Goal: Complete application form

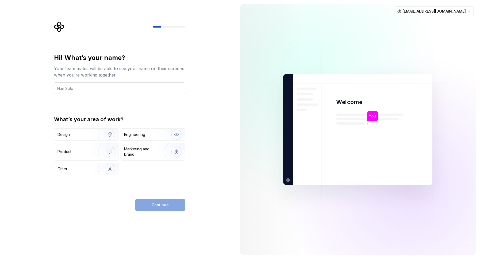
click at [154, 91] on input "text" at bounding box center [119, 88] width 131 height 12
type input "hastrik"
click at [147, 140] on div "Engineering" at bounding box center [153, 135] width 64 height 12
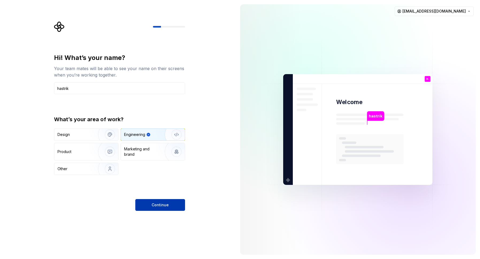
click at [158, 202] on button "Continue" at bounding box center [160, 205] width 50 height 12
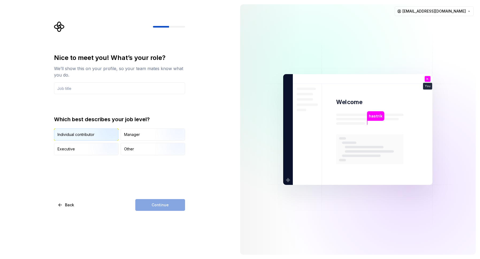
click at [98, 136] on img "button" at bounding box center [105, 141] width 34 height 36
drag, startPoint x: 173, startPoint y: 210, endPoint x: 157, endPoint y: 190, distance: 24.8
click at [171, 208] on div "Continue" at bounding box center [160, 205] width 50 height 12
click at [104, 89] on input "text" at bounding box center [119, 88] width 131 height 12
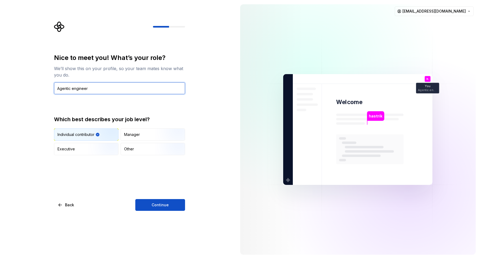
type input "Agentic engineer"
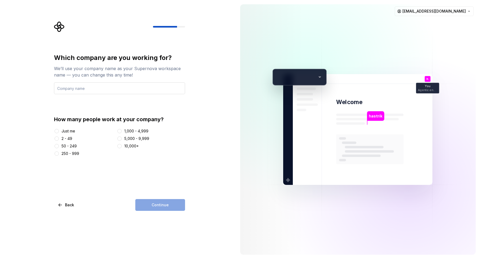
click at [115, 91] on input "text" at bounding box center [119, 88] width 131 height 12
click at [60, 131] on div "Just me" at bounding box center [84, 130] width 61 height 5
click at [58, 132] on button "Just me" at bounding box center [57, 131] width 4 height 4
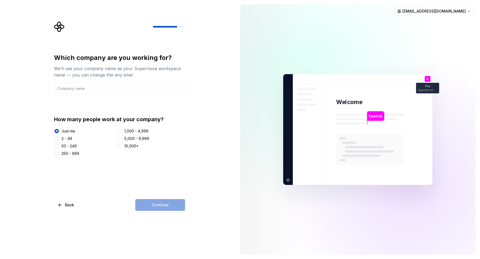
drag, startPoint x: 153, startPoint y: 205, endPoint x: 149, endPoint y: 201, distance: 5.5
click at [154, 205] on div "Continue" at bounding box center [160, 205] width 50 height 12
click at [78, 86] on input "text" at bounding box center [119, 88] width 131 height 12
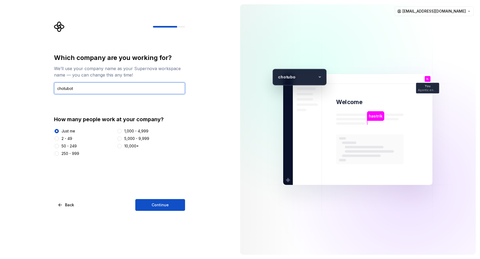
type input "chotubot"
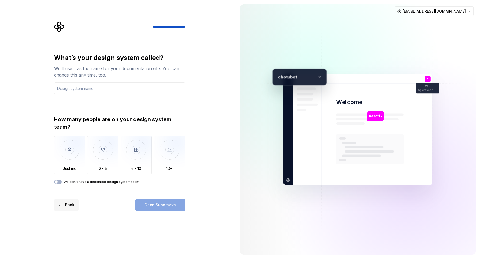
click at [62, 206] on button "Back" at bounding box center [66, 205] width 25 height 12
click at [71, 207] on span "Back" at bounding box center [69, 204] width 9 height 5
click at [64, 205] on button "Back" at bounding box center [66, 205] width 25 height 12
click at [68, 207] on span "Back" at bounding box center [69, 204] width 9 height 5
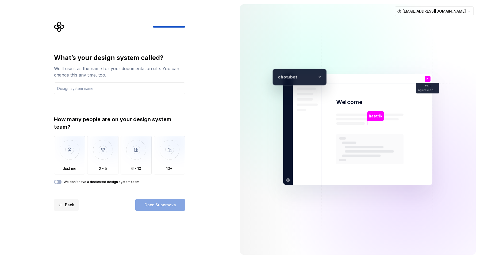
click at [68, 207] on span "Back" at bounding box center [69, 204] width 9 height 5
click at [96, 159] on img "button" at bounding box center [102, 154] width 31 height 36
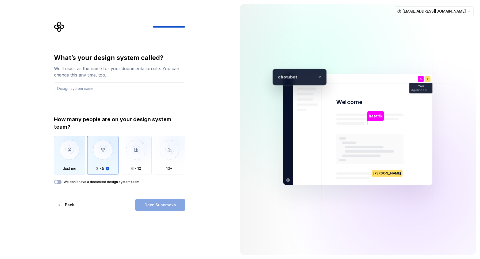
click at [76, 158] on img "button" at bounding box center [69, 154] width 31 height 36
click at [104, 155] on img "button" at bounding box center [102, 154] width 31 height 36
click at [93, 82] on div "What’s your design system called? We’ll use it as the name for your documentati…" at bounding box center [119, 74] width 131 height 41
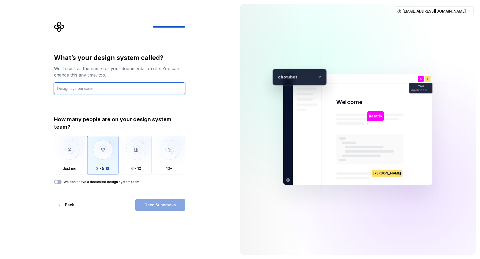
click at [93, 87] on input "text" at bounding box center [119, 88] width 131 height 12
type input "z"
click at [105, 86] on input "ZORO D" at bounding box center [119, 88] width 131 height 12
type input "ZORO Design"
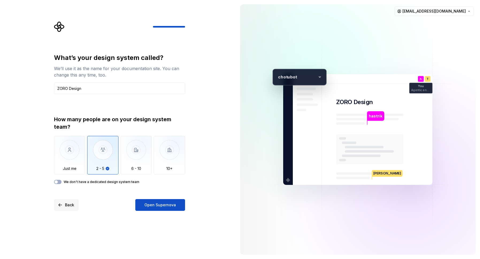
click at [65, 206] on button "Back" at bounding box center [66, 205] width 25 height 12
click at [147, 208] on button "Open Supernova" at bounding box center [160, 205] width 50 height 12
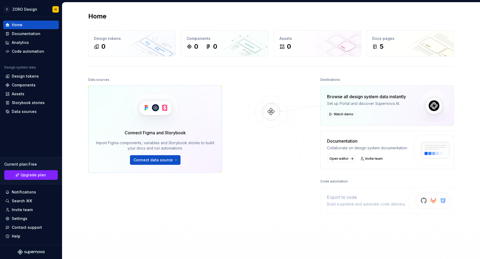
scroll to position [49, 0]
